Goal: Find specific page/section: Find specific page/section

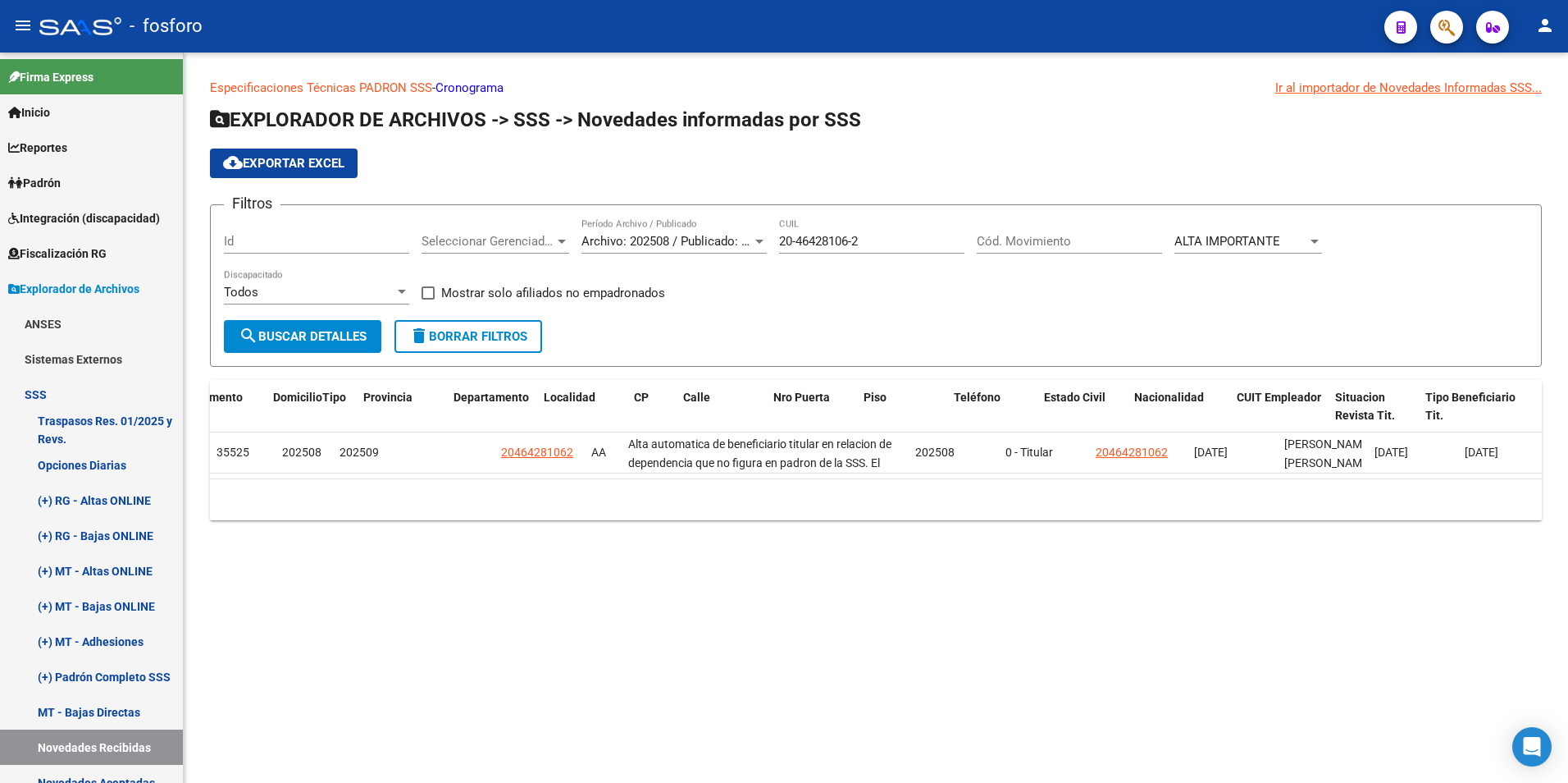
scroll to position [0, 1446]
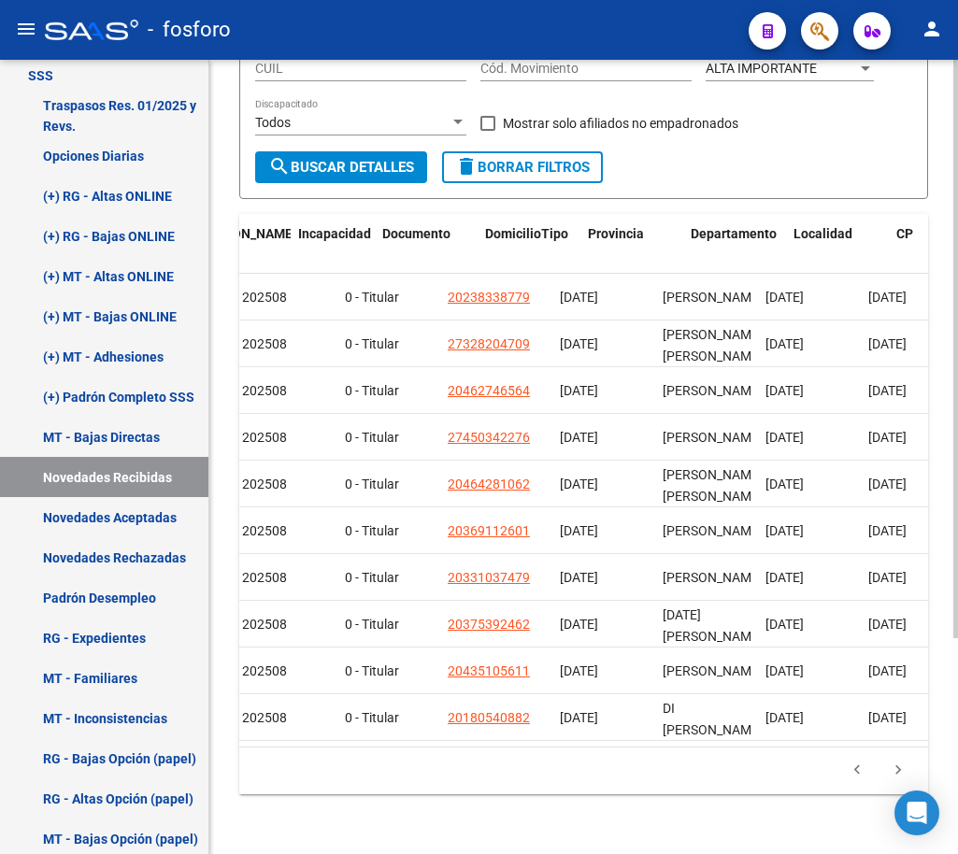
scroll to position [0, 1648]
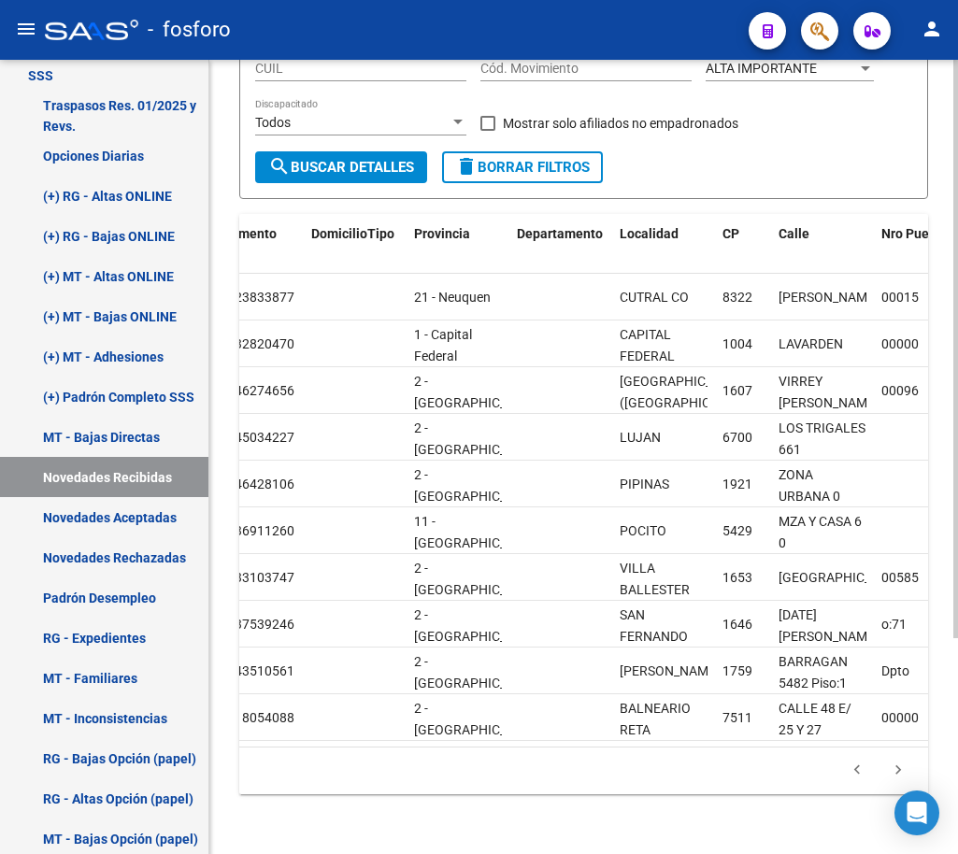
click at [908, 767] on icon "go to next page" at bounding box center [898, 773] width 24 height 22
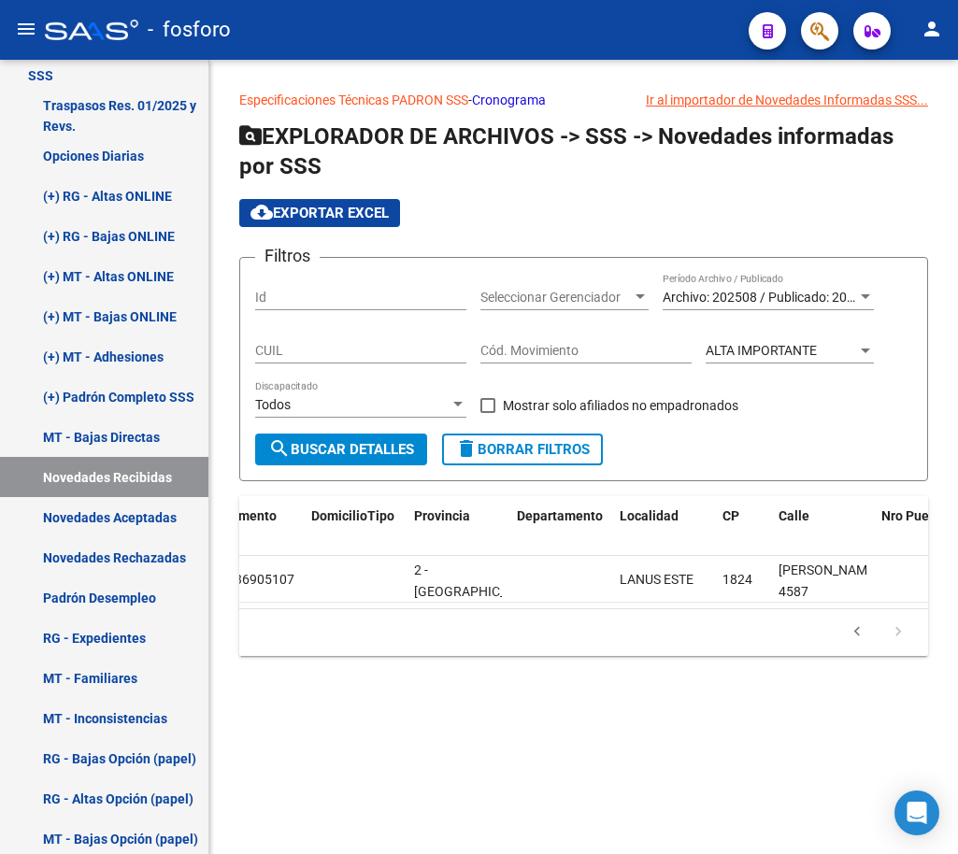
scroll to position [0, 0]
click at [852, 644] on icon "go to previous page" at bounding box center [857, 634] width 24 height 22
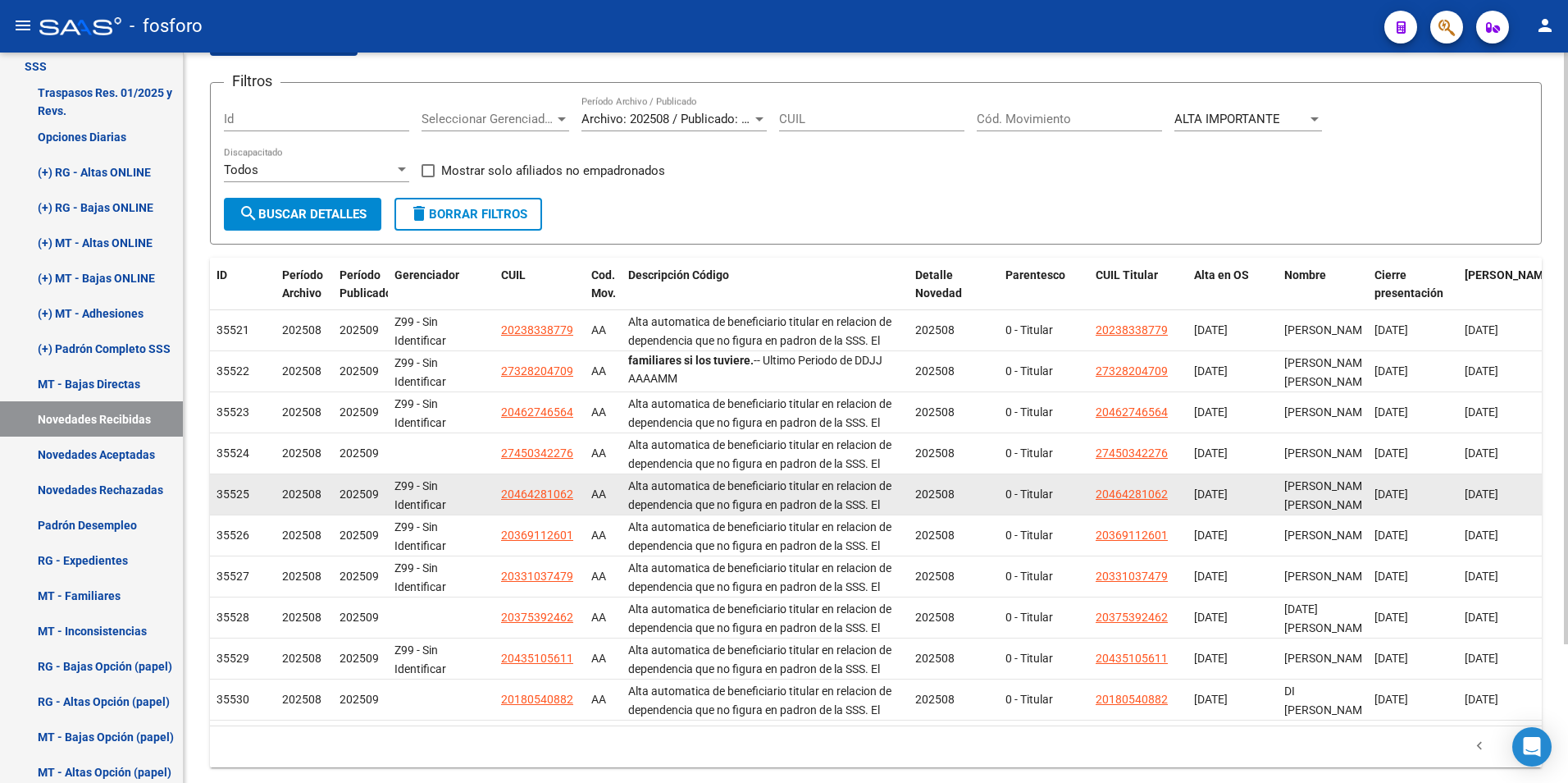
scroll to position [171, 0]
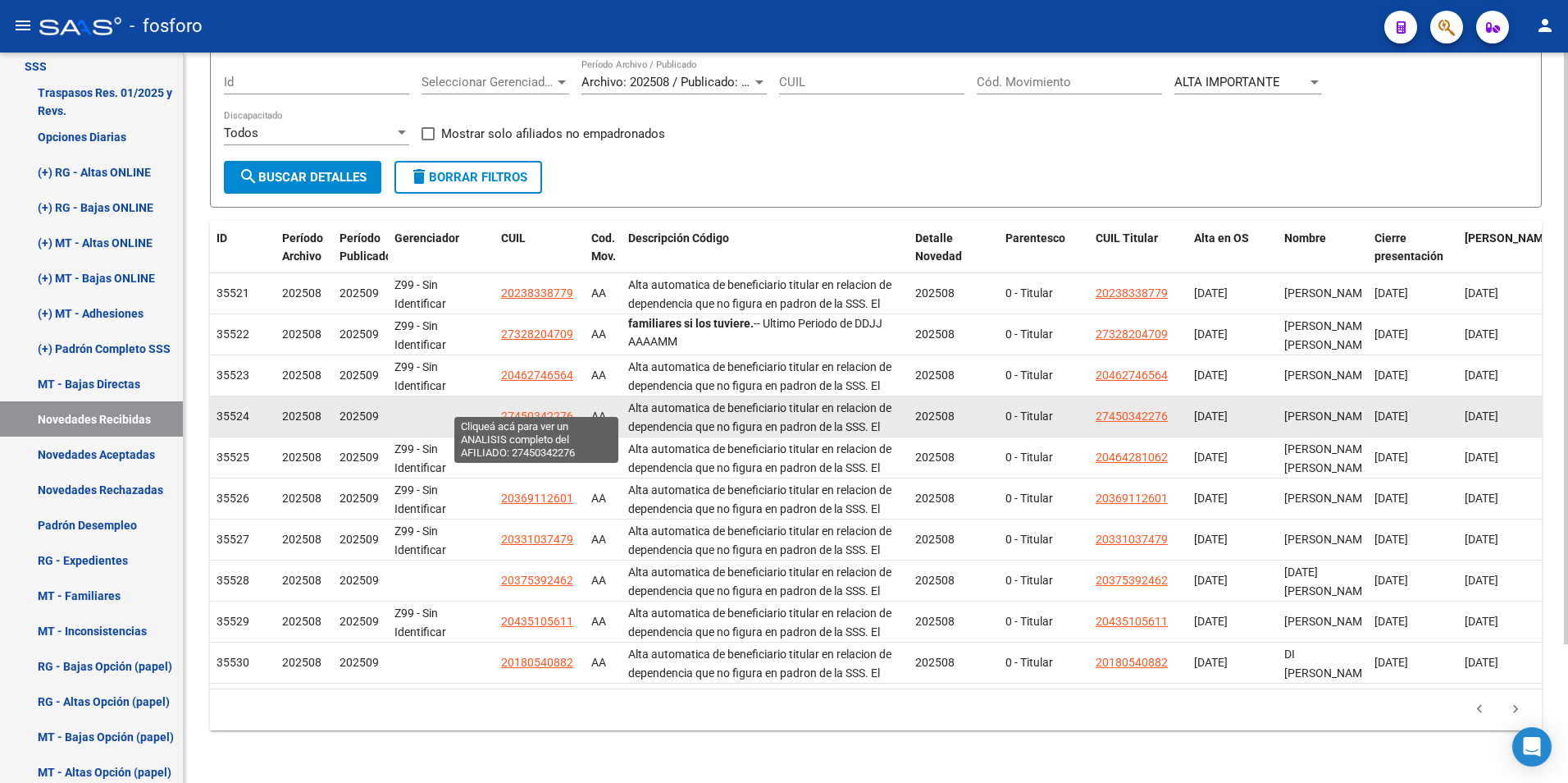
click at [533, 409] on span "27450342276" at bounding box center [537, 415] width 72 height 13
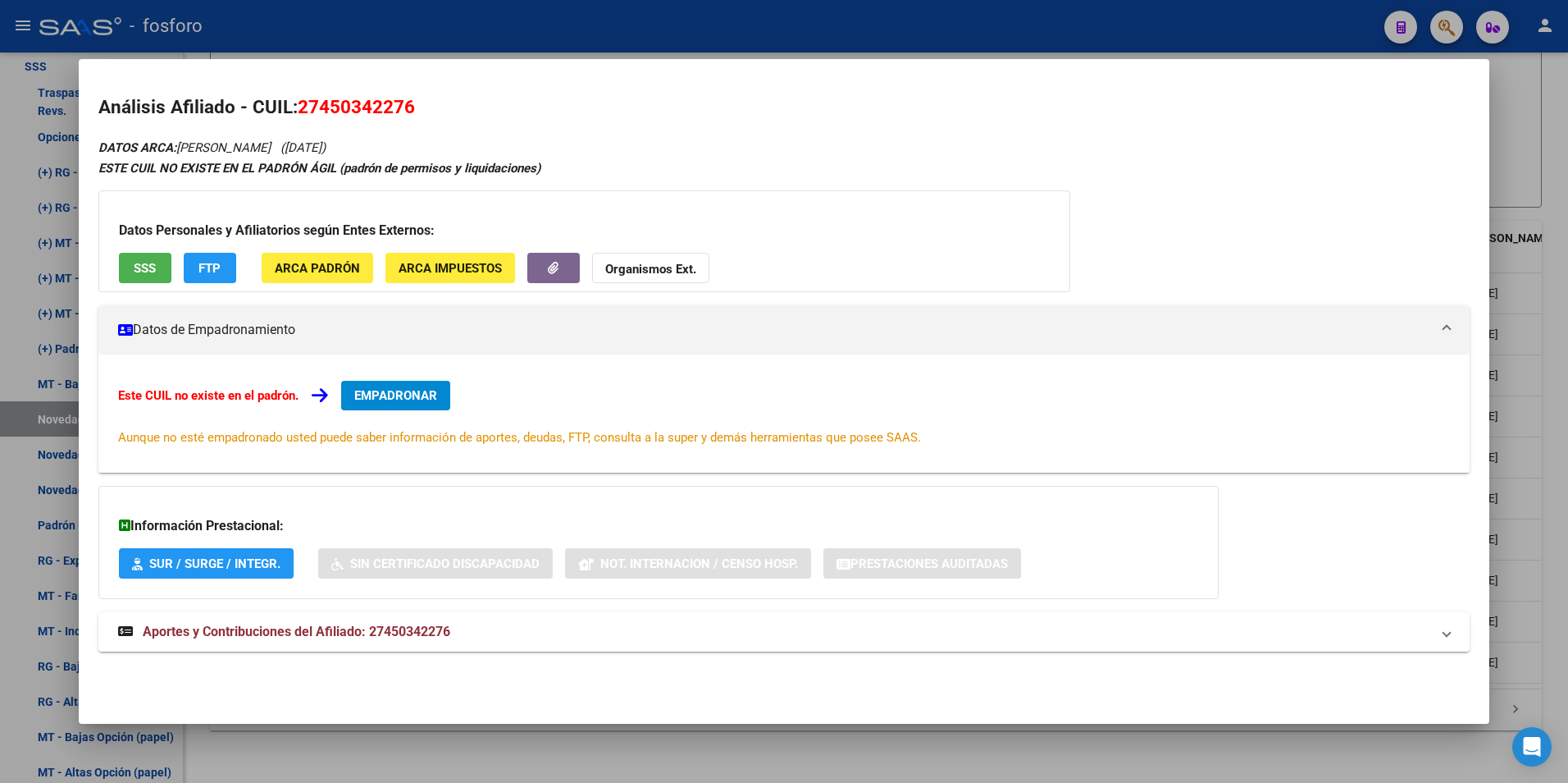
click at [671, 749] on div at bounding box center [784, 392] width 1568 height 783
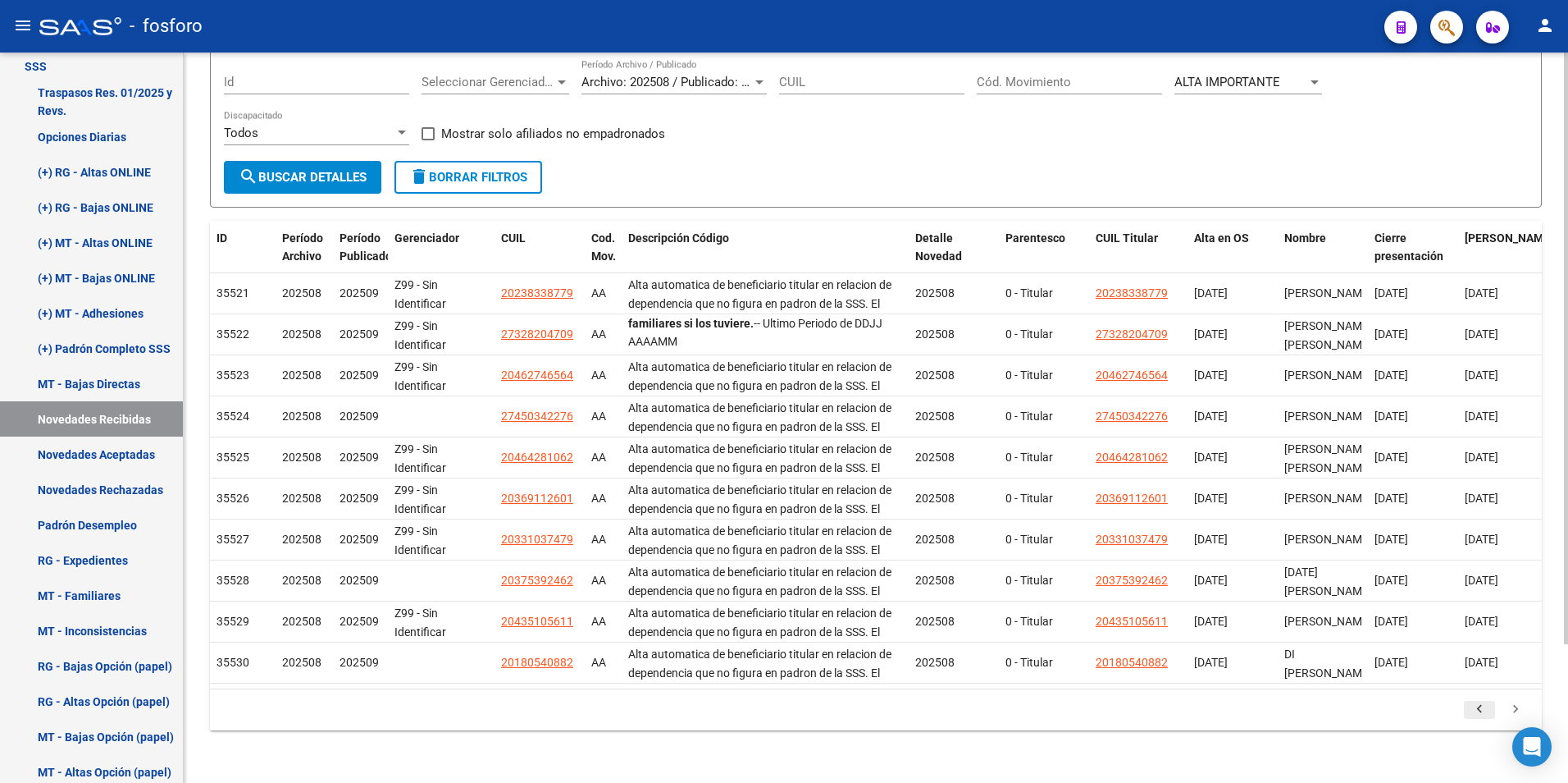
click at [840, 711] on icon "go to previous page" at bounding box center [1479, 711] width 21 height 19
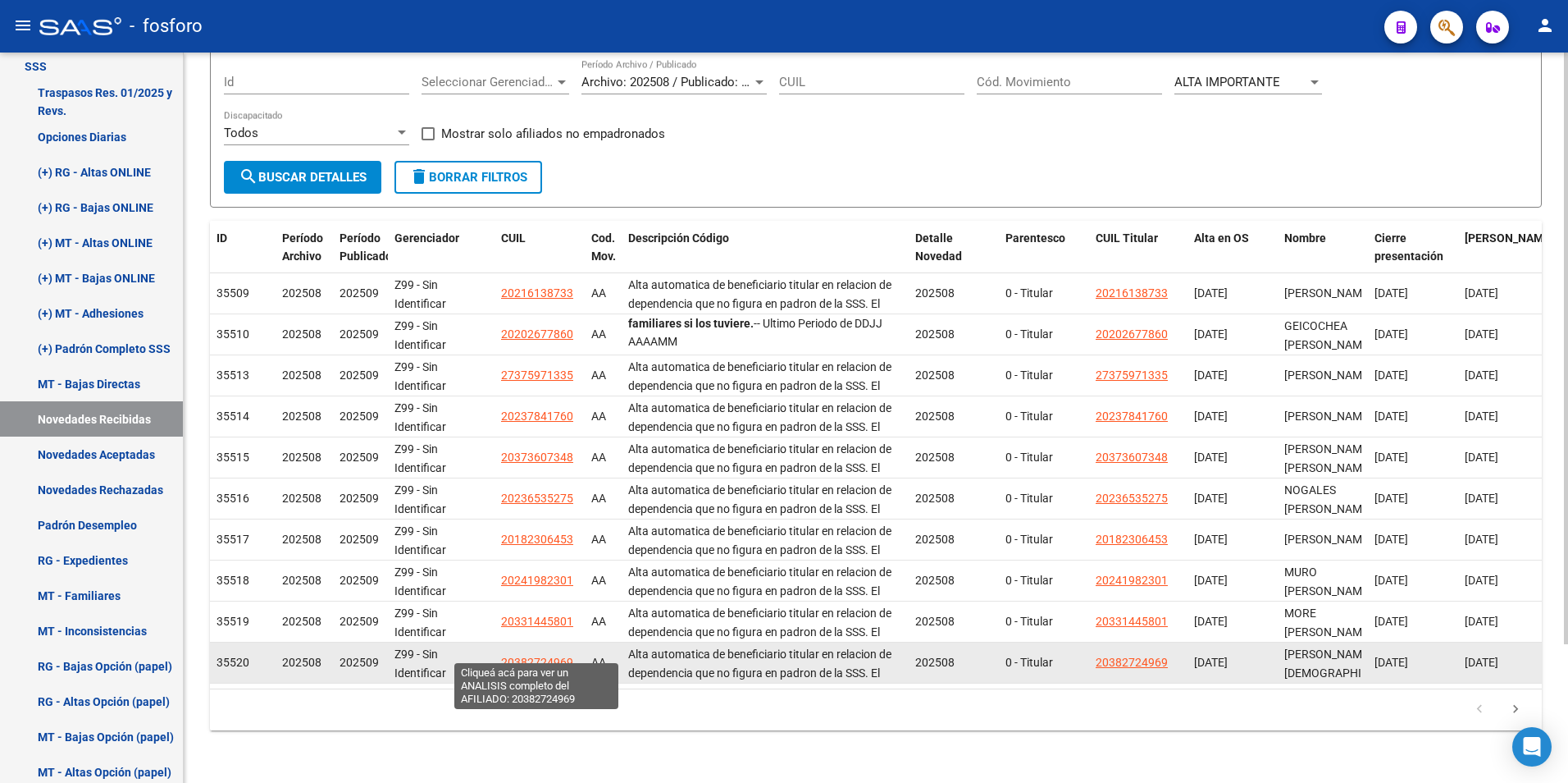
click at [515, 656] on span "20382724969" at bounding box center [537, 662] width 72 height 13
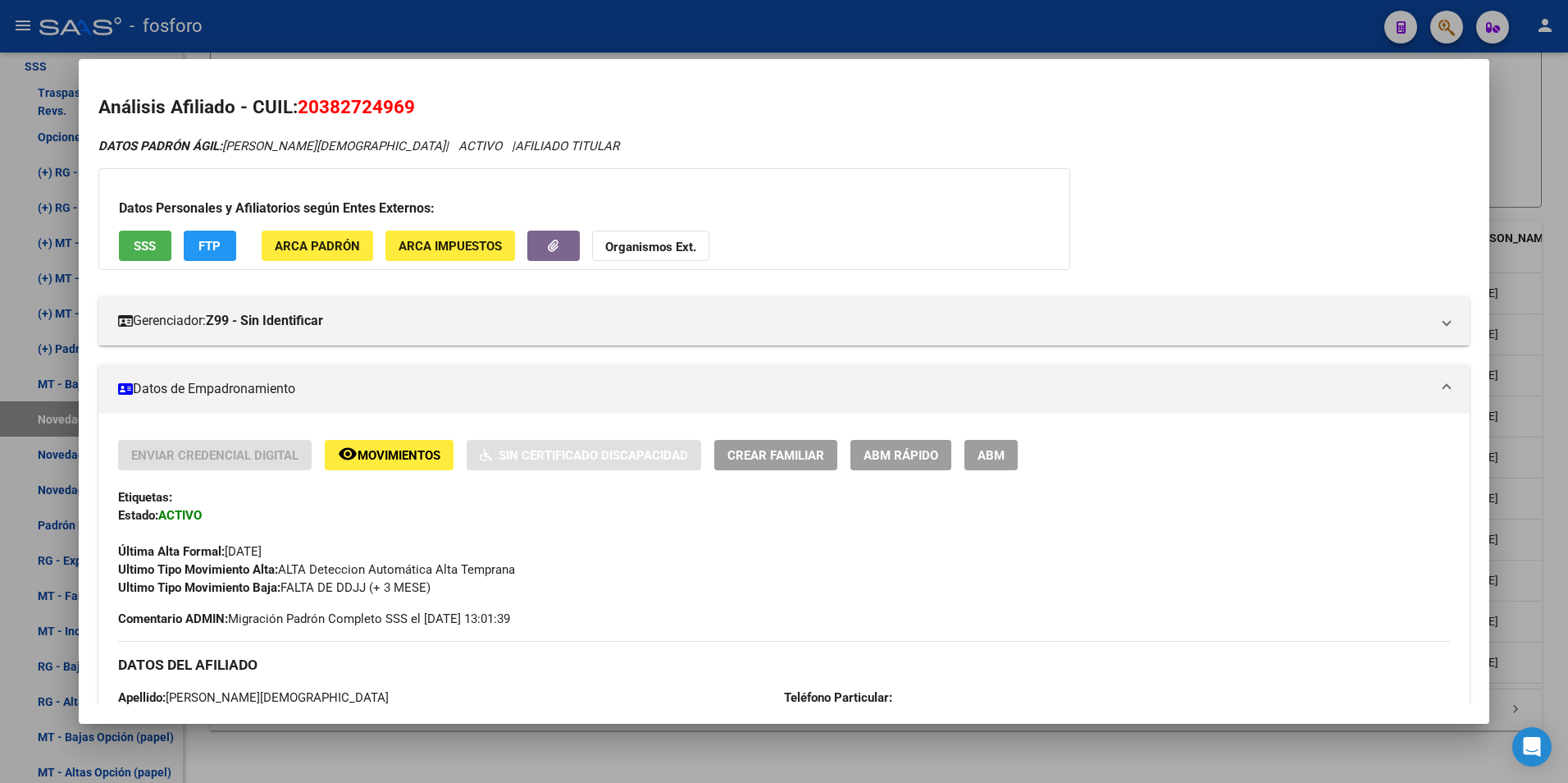
click at [545, 749] on div at bounding box center [784, 392] width 1568 height 783
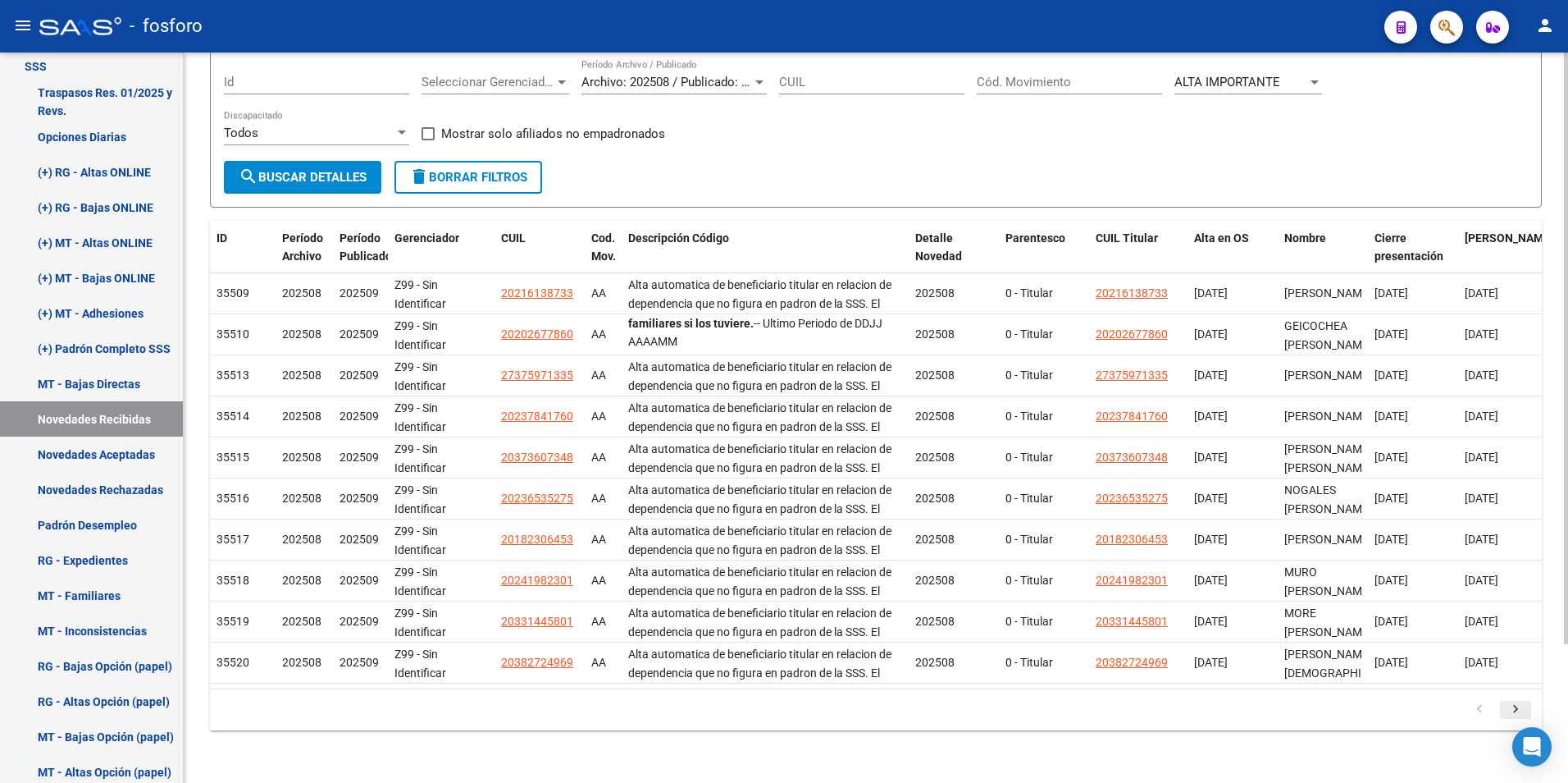
click at [840, 708] on icon "go to next page" at bounding box center [1515, 711] width 21 height 19
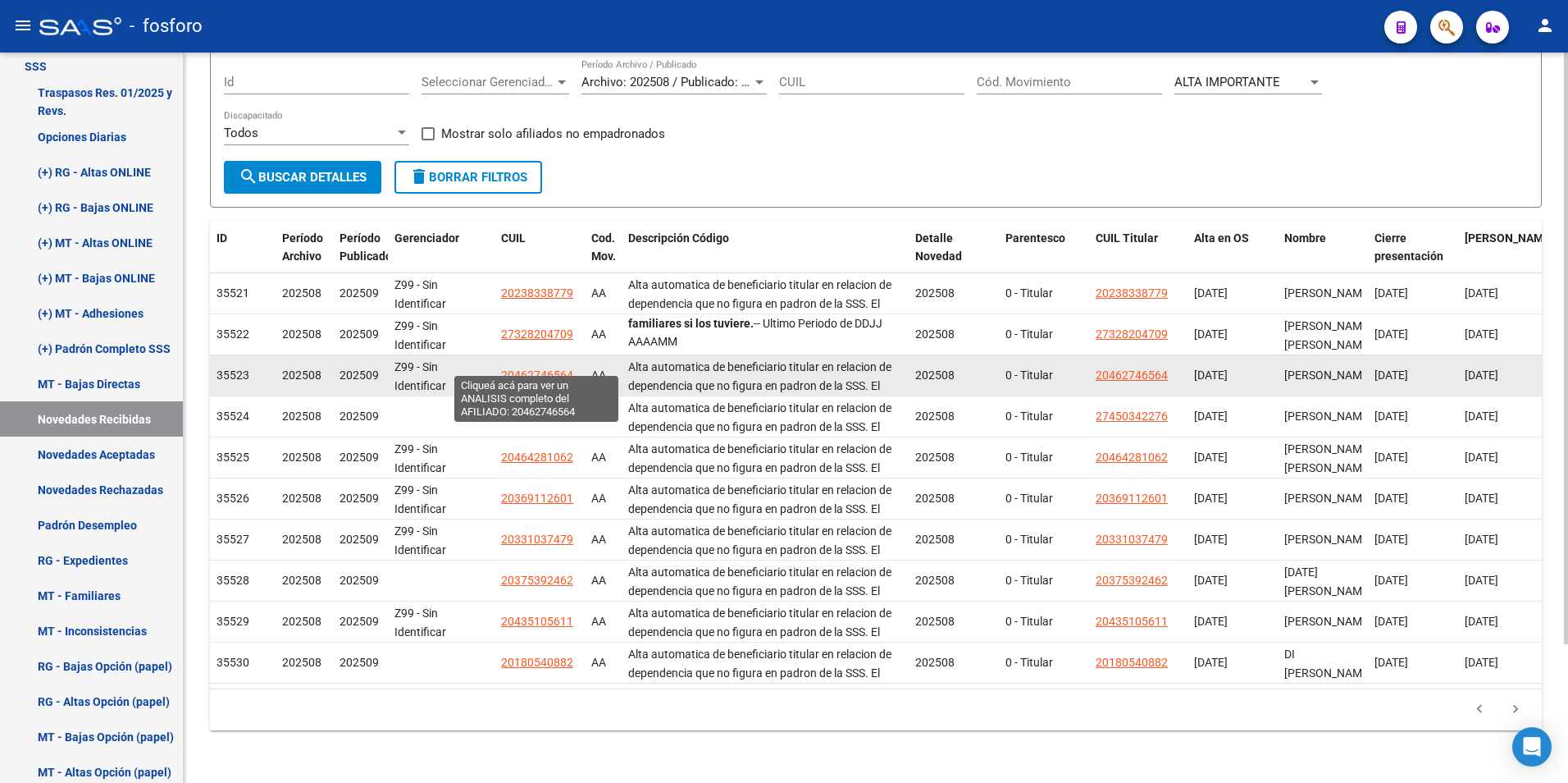
click at [537, 369] on span "20462746564" at bounding box center [537, 375] width 72 height 13
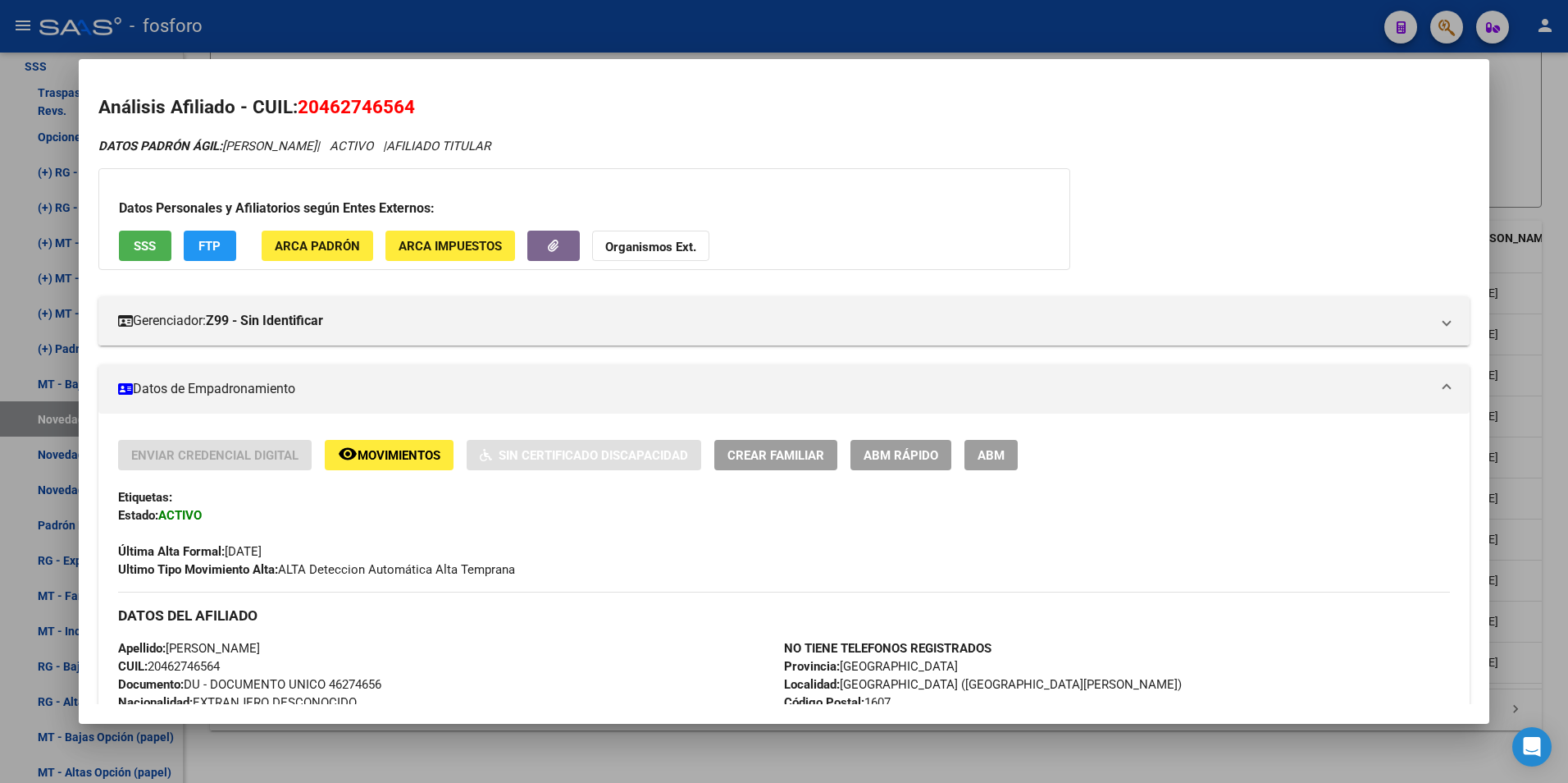
click at [476, 749] on div at bounding box center [784, 392] width 1568 height 783
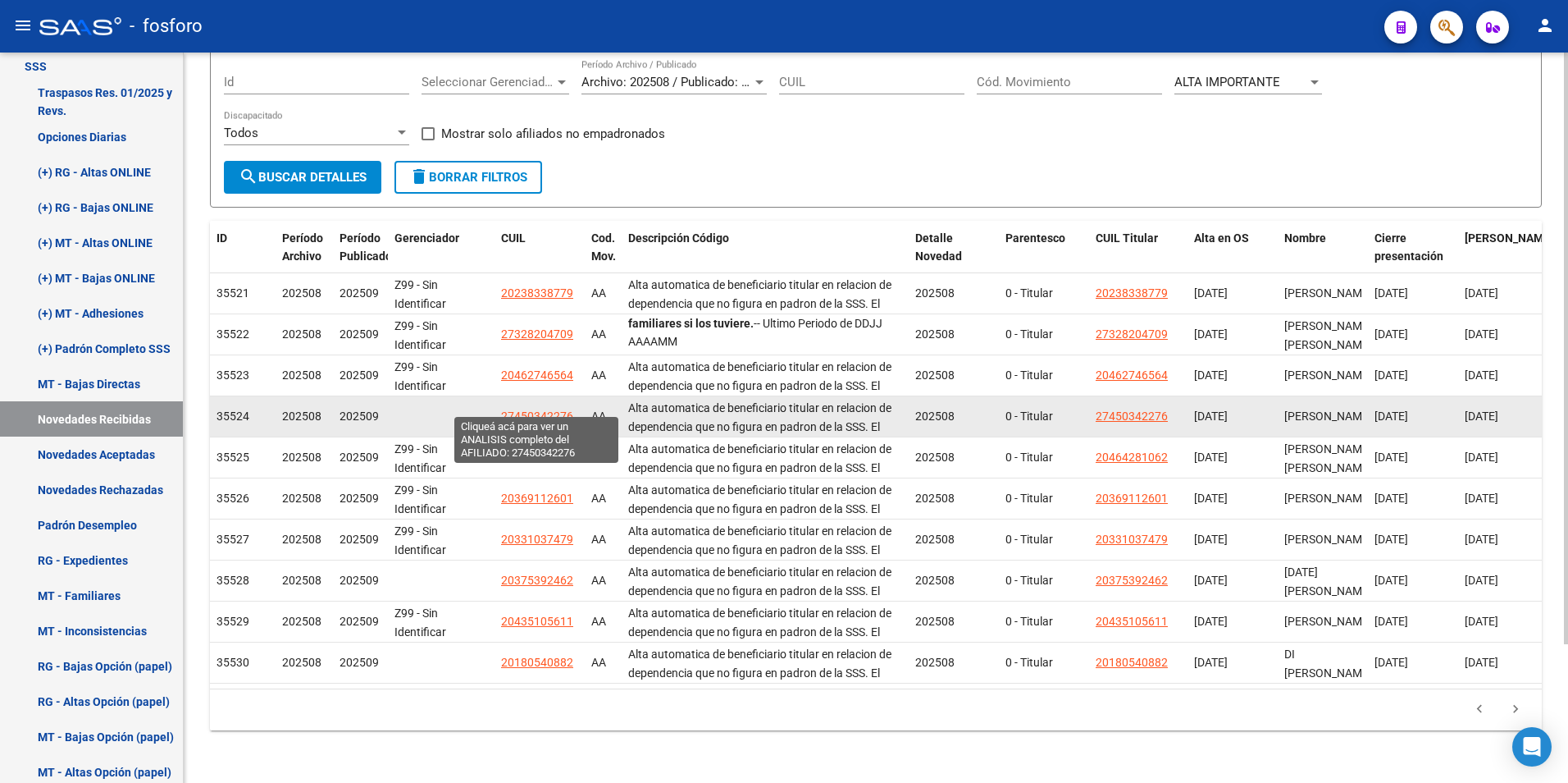
click at [533, 409] on span "27450342276" at bounding box center [537, 415] width 72 height 13
type textarea "27450342276"
